Goal: Transaction & Acquisition: Download file/media

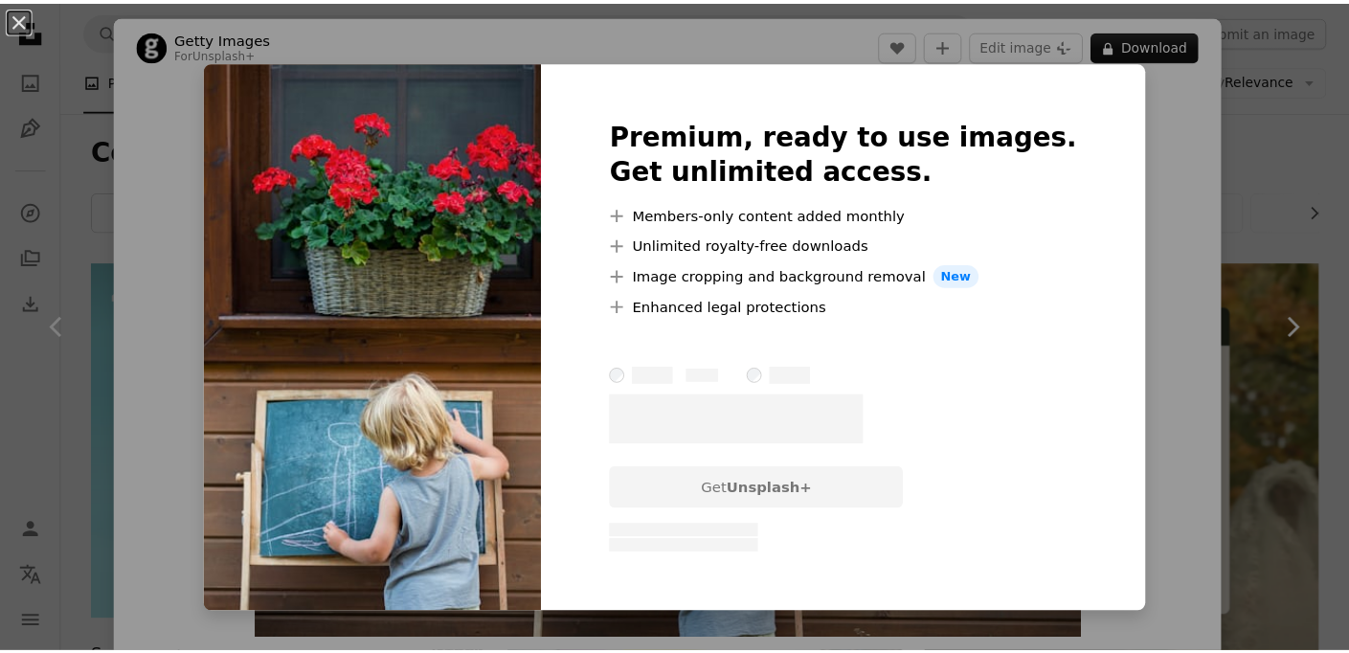
scroll to position [1370, 0]
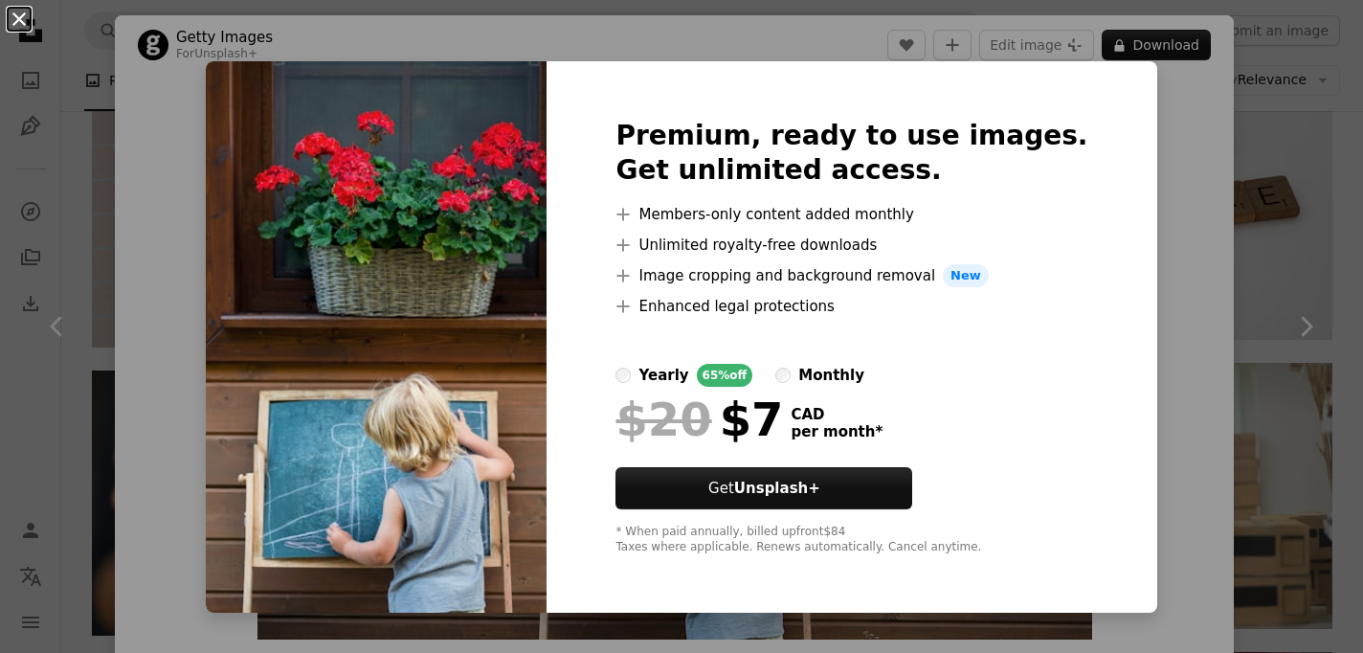
click at [19, 24] on button "An X shape" at bounding box center [19, 19] width 23 height 23
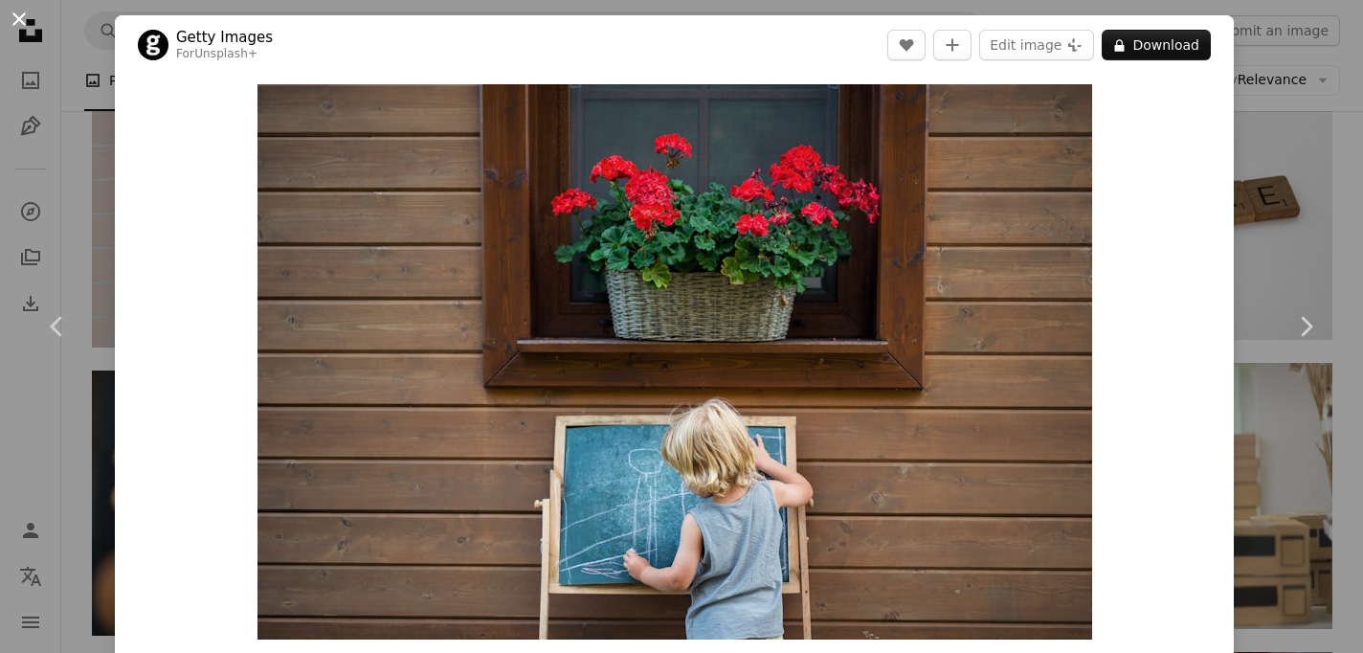
click at [17, 17] on button "An X shape" at bounding box center [19, 19] width 23 height 23
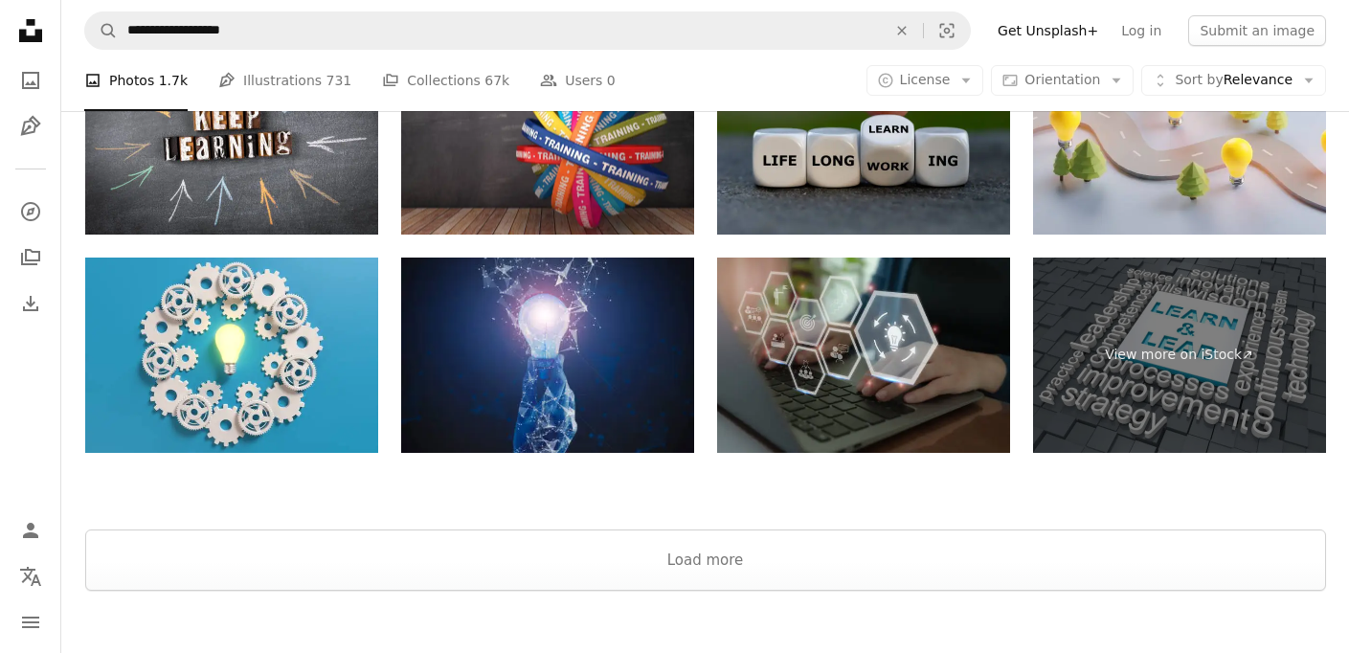
scroll to position [3119, 0]
